Goal: Task Accomplishment & Management: Use online tool/utility

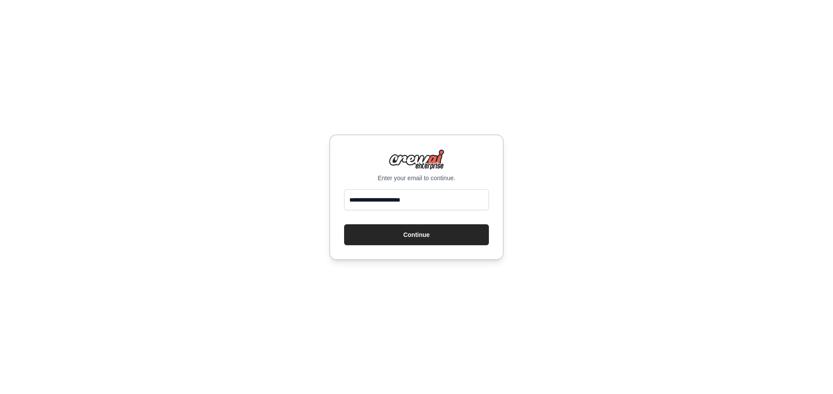
type input "**********"
click at [344, 224] on button "Continue" at bounding box center [416, 234] width 145 height 21
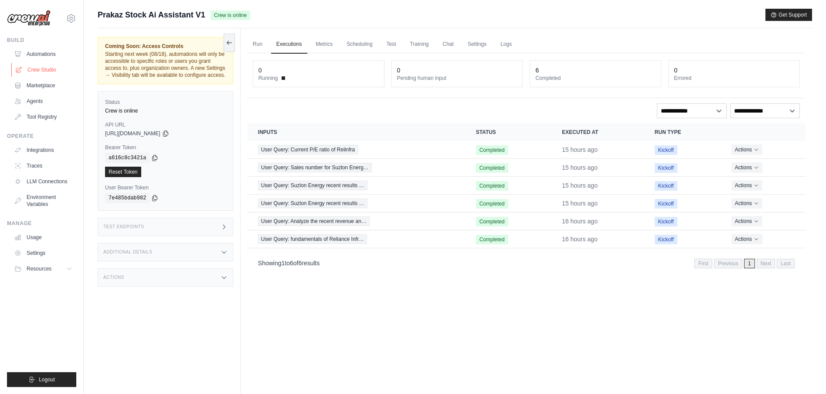
click at [48, 68] on link "Crew Studio" at bounding box center [44, 70] width 66 height 14
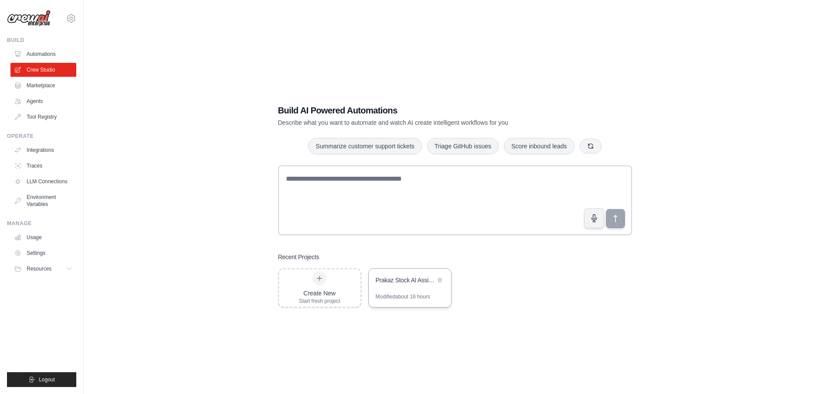
click at [399, 288] on div "Prakaz Stock AI Assistant" at bounding box center [410, 281] width 82 height 24
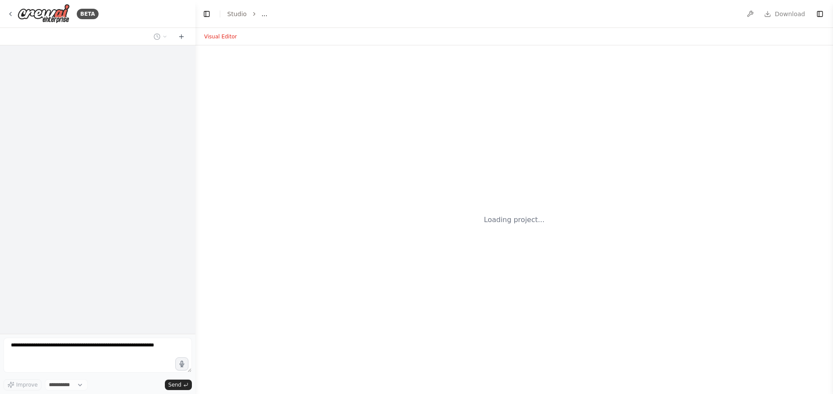
select select "****"
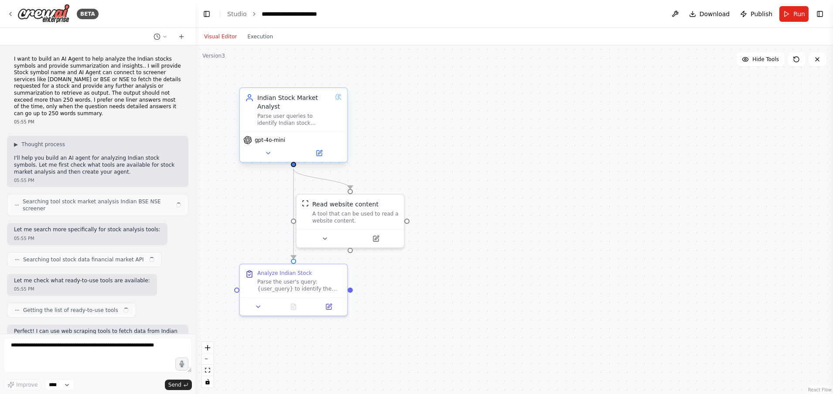
scroll to position [1842, 0]
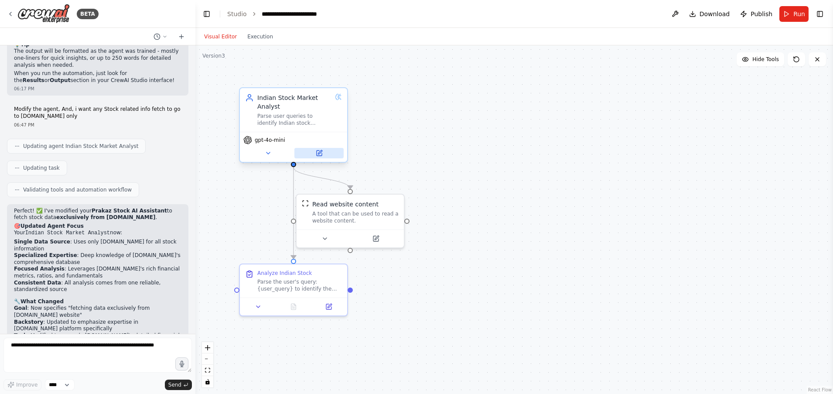
click at [319, 153] on icon at bounding box center [320, 152] width 4 height 4
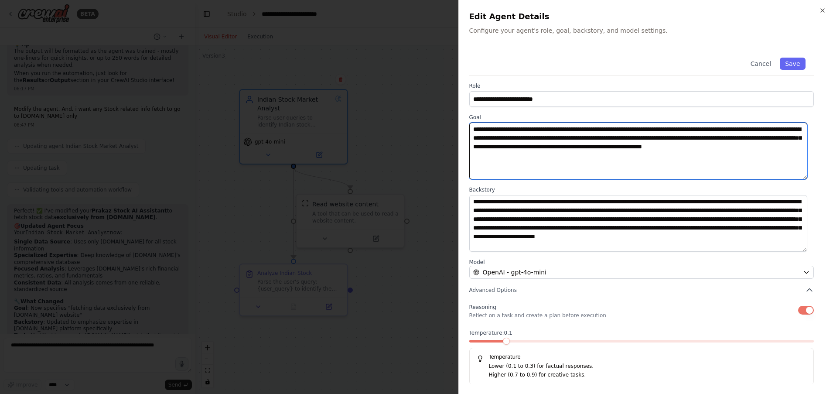
drag, startPoint x: 499, startPoint y: 153, endPoint x: 451, endPoint y: 130, distance: 53.8
click at [451, 130] on body "BETA I want to build an AI Agent to help analyze the Indian stocks symbols and …" at bounding box center [416, 197] width 833 height 394
click at [532, 164] on textarea "**********" at bounding box center [638, 150] width 338 height 57
drag, startPoint x: 533, startPoint y: 160, endPoint x: 419, endPoint y: 121, distance: 120.8
click at [419, 121] on body "BETA I want to build an AI Agent to help analyze the Indian stocks symbols and …" at bounding box center [416, 197] width 833 height 394
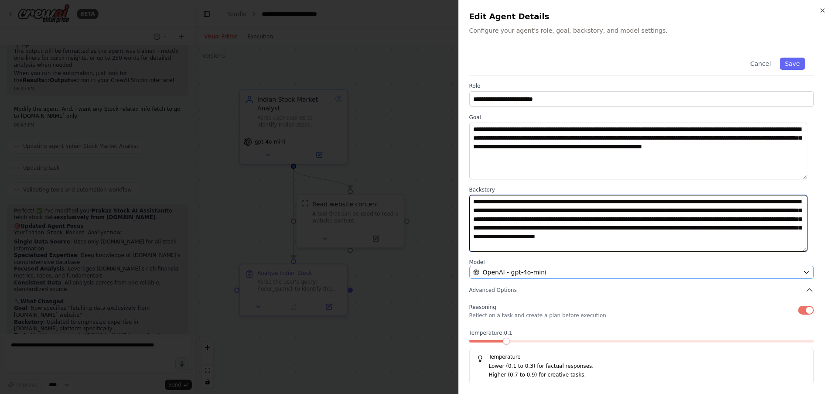
drag, startPoint x: 473, startPoint y: 200, endPoint x: 617, endPoint y: 271, distance: 160.8
click at [617, 271] on div "**********" at bounding box center [645, 217] width 353 height 336
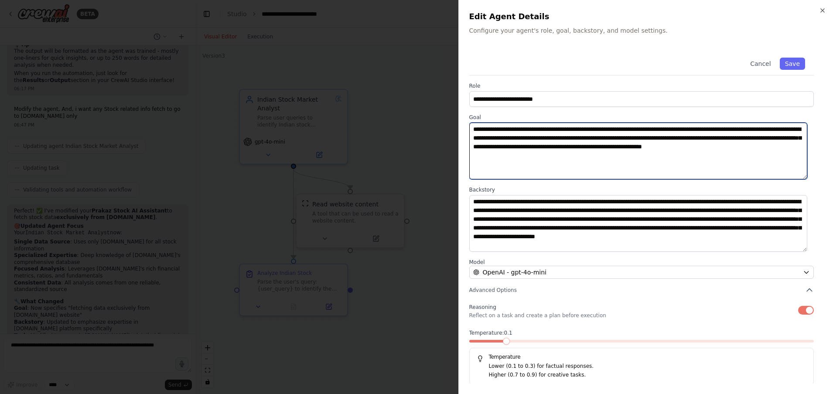
drag, startPoint x: 555, startPoint y: 157, endPoint x: 436, endPoint y: 129, distance: 122.2
click at [436, 129] on body "BETA I want to build an AI Agent to help analyze the Indian stocks symbols and …" at bounding box center [416, 197] width 833 height 394
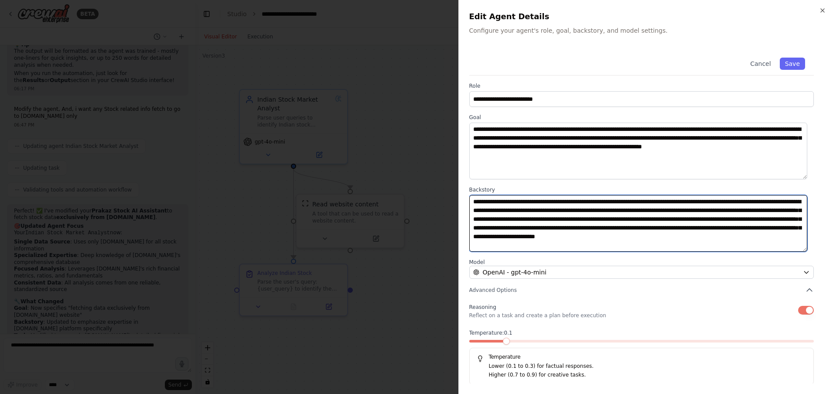
drag, startPoint x: 473, startPoint y: 199, endPoint x: 615, endPoint y: 284, distance: 165.4
click at [615, 284] on div "**********" at bounding box center [645, 217] width 353 height 336
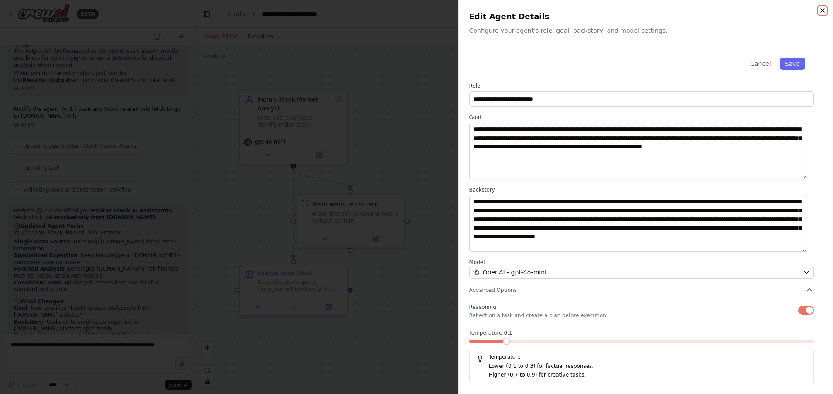
click at [820, 8] on icon "button" at bounding box center [822, 10] width 7 height 7
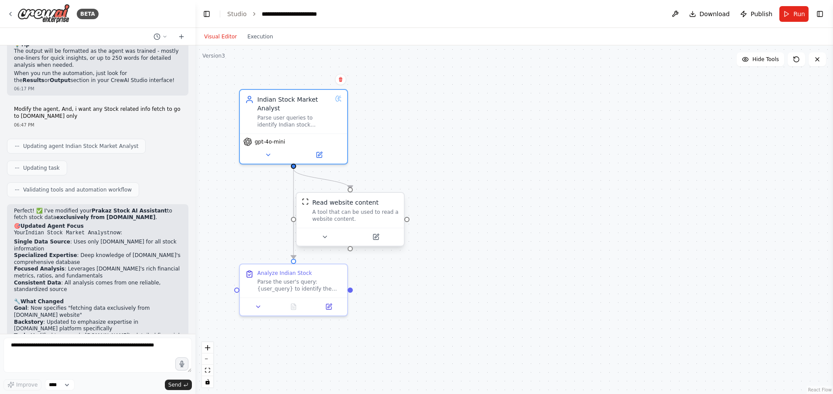
click at [376, 242] on div at bounding box center [349, 237] width 107 height 18
click at [383, 240] on button at bounding box center [379, 236] width 49 height 10
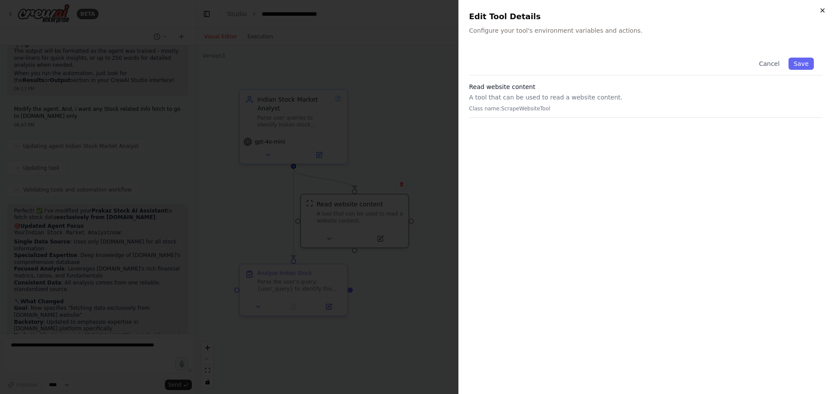
click at [822, 12] on icon "button" at bounding box center [822, 10] width 7 height 7
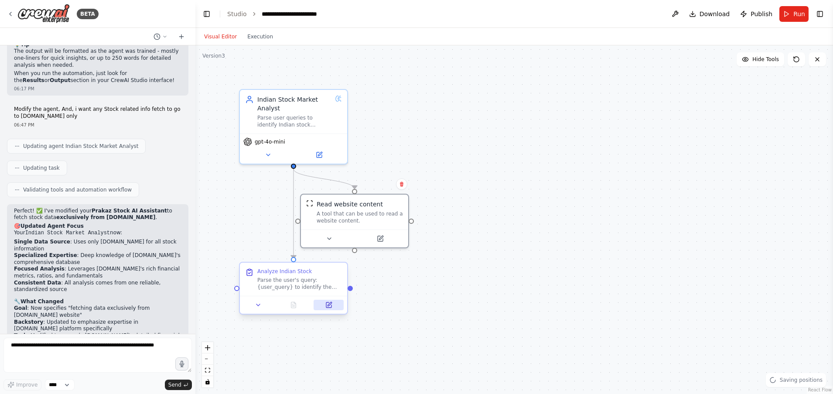
click at [328, 305] on icon at bounding box center [329, 304] width 4 height 4
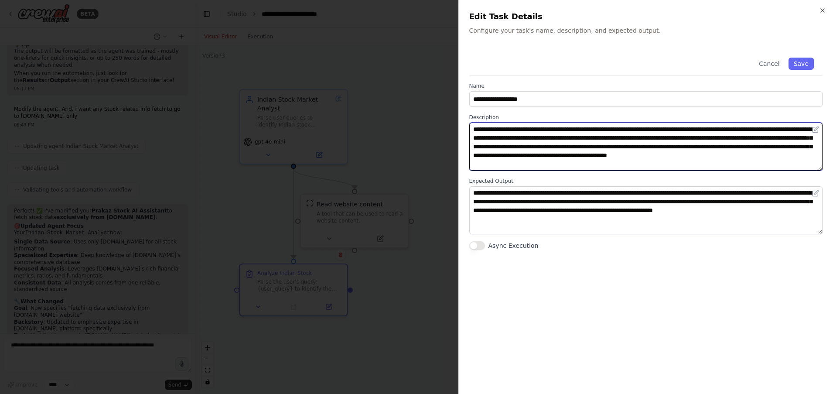
drag, startPoint x: 515, startPoint y: 163, endPoint x: 449, endPoint y: 124, distance: 77.2
click at [449, 124] on body "BETA I want to build an AI Agent to help analyze the Indian stocks symbols and …" at bounding box center [416, 197] width 833 height 394
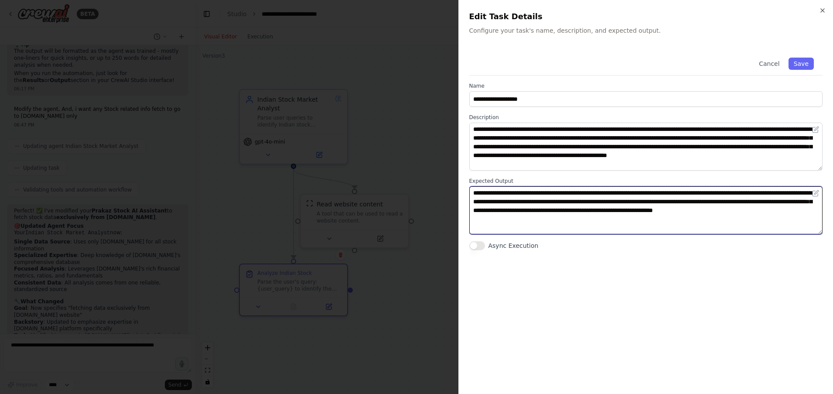
drag, startPoint x: 472, startPoint y: 194, endPoint x: 834, endPoint y: 238, distance: 364.4
click at [832, 238] on html "BETA I want to build an AI Agent to help analyze the Indian stocks symbols and …" at bounding box center [416, 197] width 833 height 394
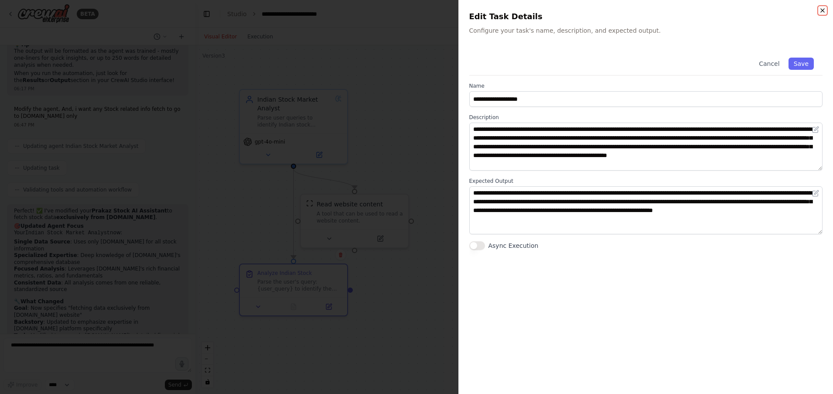
click at [822, 9] on icon "button" at bounding box center [822, 10] width 7 height 7
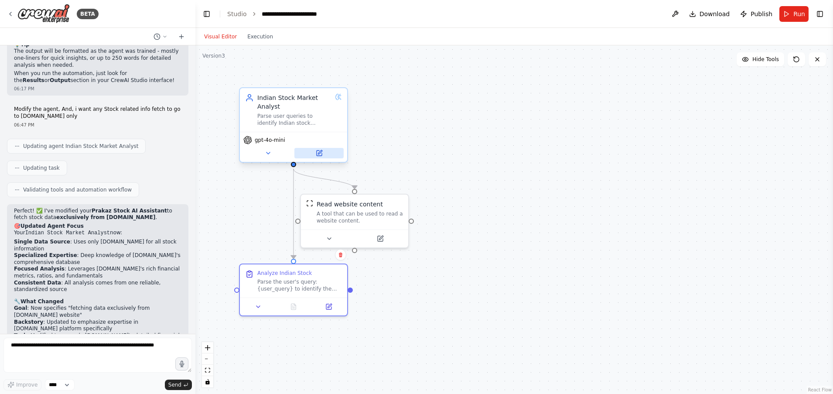
click at [319, 153] on icon at bounding box center [320, 152] width 4 height 4
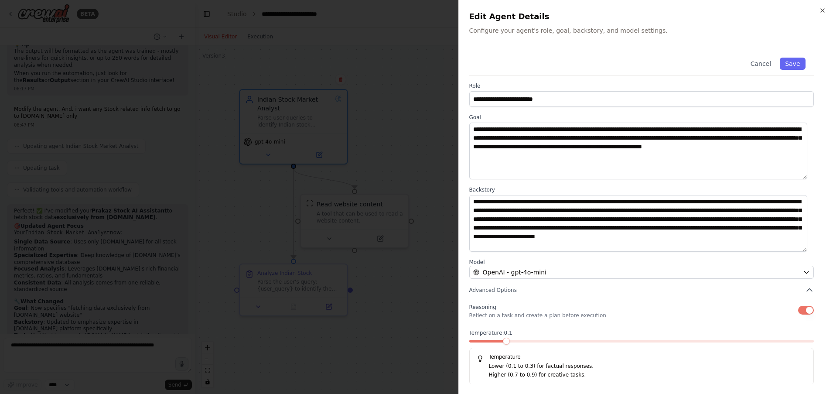
scroll to position [1, 0]
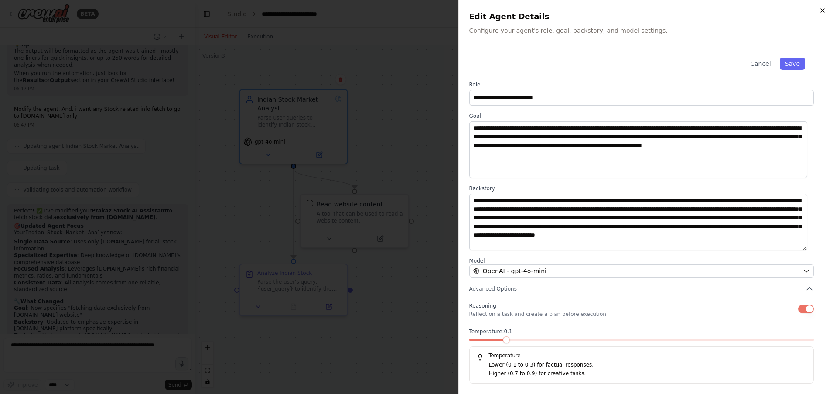
click at [821, 11] on icon "button" at bounding box center [822, 10] width 7 height 7
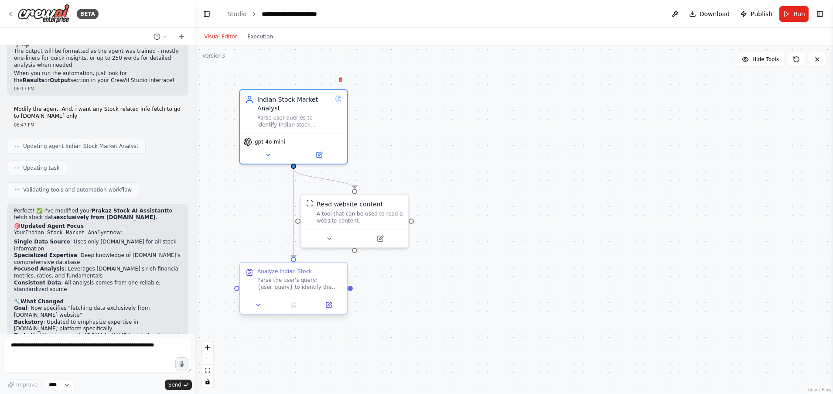
click at [330, 311] on div at bounding box center [293, 305] width 107 height 18
click at [330, 303] on icon at bounding box center [329, 304] width 4 height 4
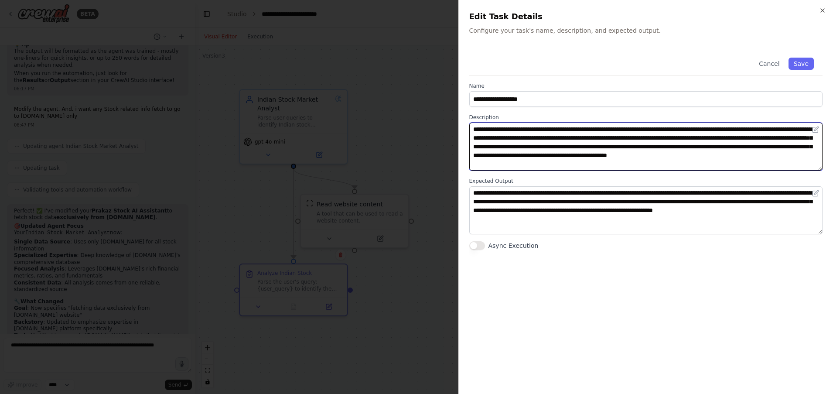
drag, startPoint x: 516, startPoint y: 164, endPoint x: 425, endPoint y: 104, distance: 108.4
click at [425, 104] on body "BETA I want to build an AI Agent to help analyze the Indian stocks symbols and …" at bounding box center [416, 197] width 833 height 394
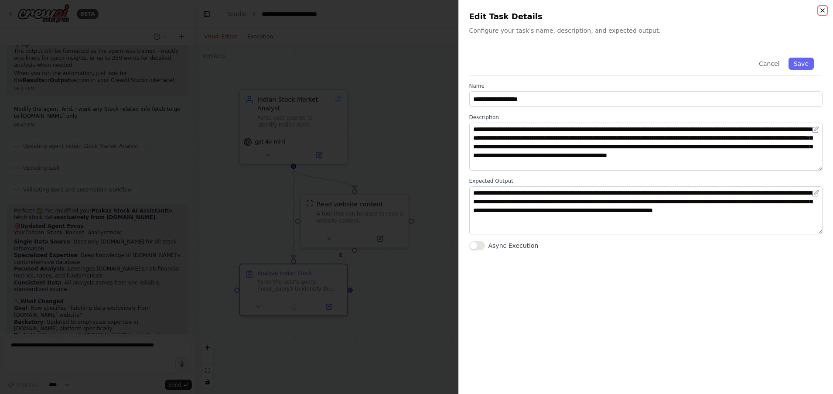
click at [822, 9] on icon "button" at bounding box center [822, 10] width 7 height 7
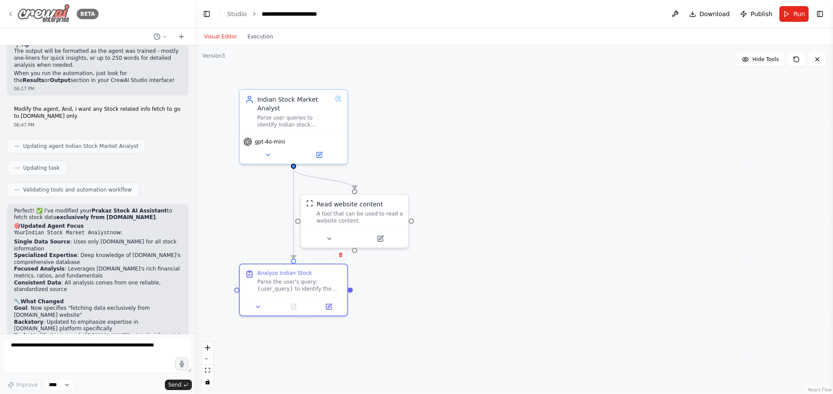
click at [13, 13] on icon at bounding box center [10, 13] width 7 height 7
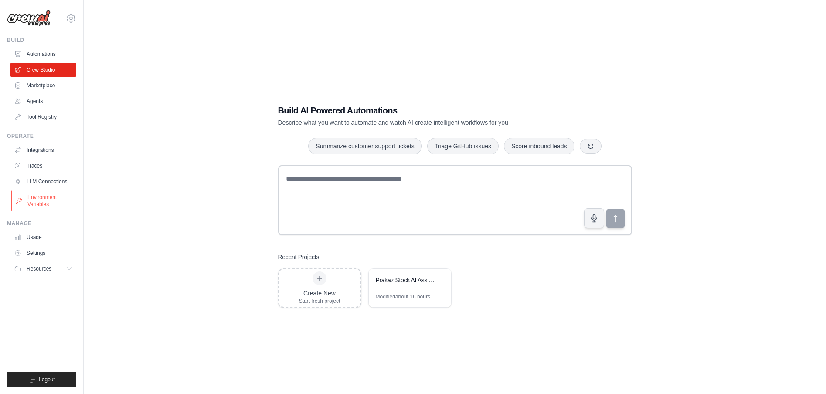
click at [42, 197] on link "Environment Variables" at bounding box center [44, 200] width 66 height 21
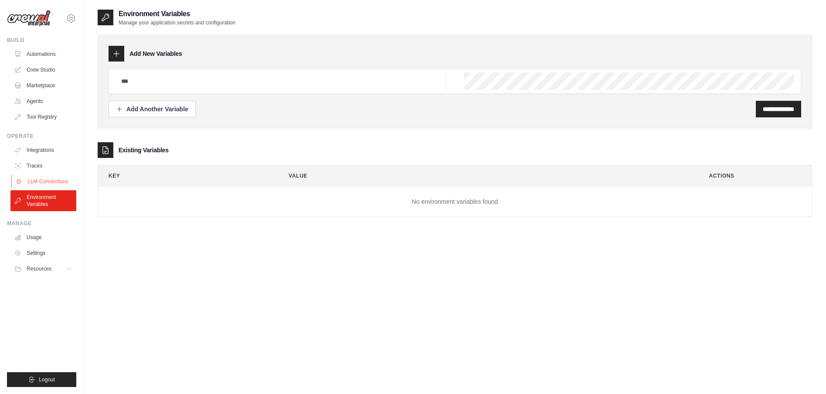
click at [42, 182] on link "LLM Connections" at bounding box center [44, 181] width 66 height 14
